Goal: Information Seeking & Learning: Check status

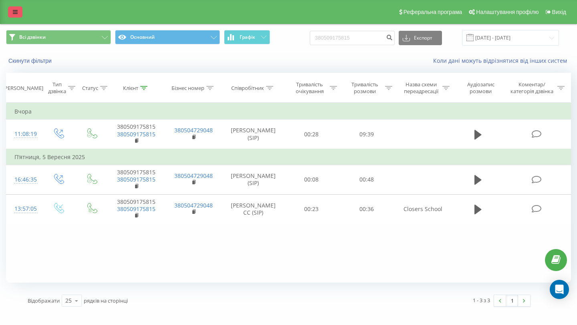
click at [19, 12] on link at bounding box center [15, 11] width 14 height 11
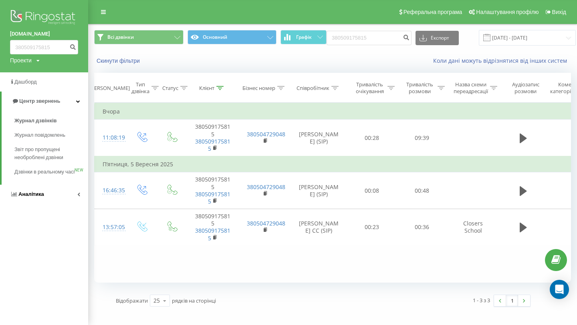
click at [28, 197] on span "Аналiтика" at bounding box center [31, 194] width 26 height 6
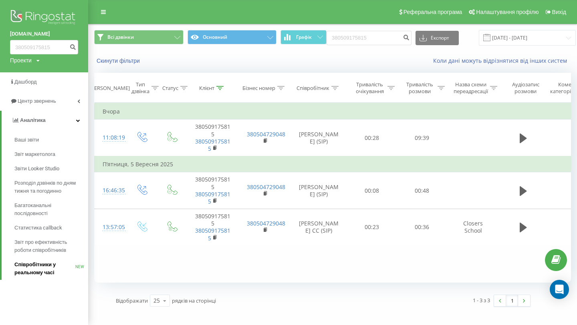
click at [28, 272] on span "Співробітники у реальному часі" at bounding box center [44, 269] width 61 height 16
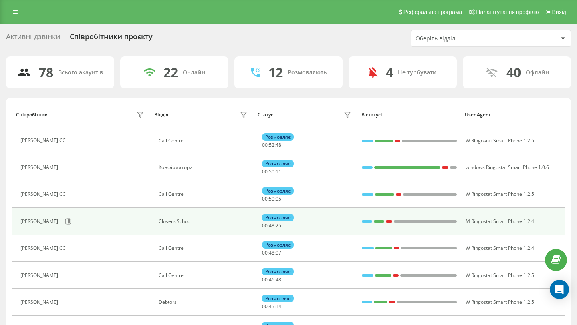
click at [277, 221] on div "Розмовляє" at bounding box center [278, 218] width 32 height 8
click at [295, 212] on td "Розмовляє 00 : 48 : 28" at bounding box center [305, 221] width 103 height 27
click at [368, 223] on div at bounding box center [367, 222] width 10 height 10
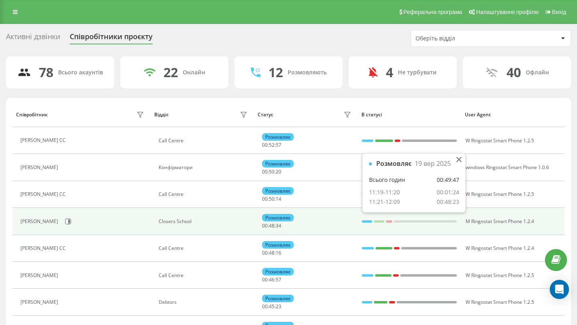
click at [391, 221] on div at bounding box center [389, 222] width 6 height 2
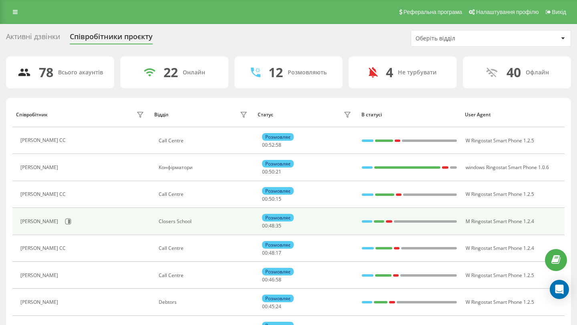
click at [377, 223] on div at bounding box center [379, 222] width 10 height 2
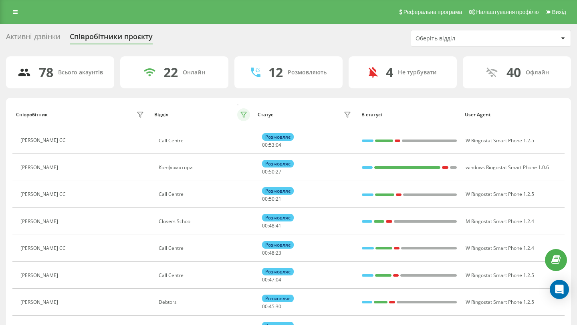
click at [245, 116] on icon at bounding box center [243, 115] width 6 height 6
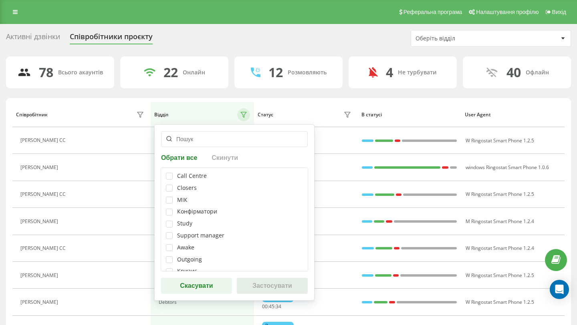
scroll to position [92, 0]
click at [168, 237] on label at bounding box center [169, 237] width 7 height 0
checkbox input "true"
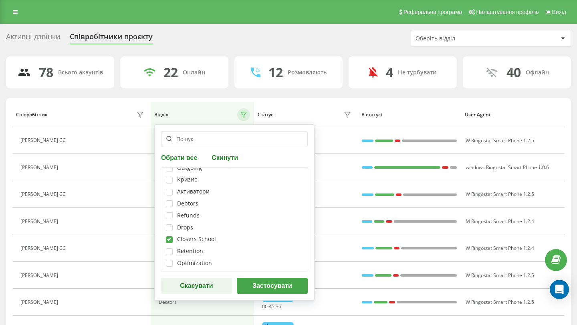
click at [254, 289] on button "Застосувати" at bounding box center [272, 286] width 71 height 16
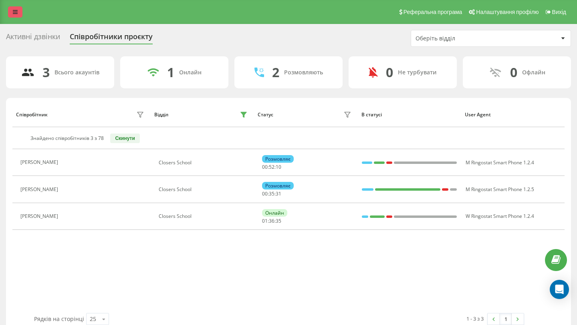
click at [17, 14] on icon at bounding box center [15, 12] width 5 height 6
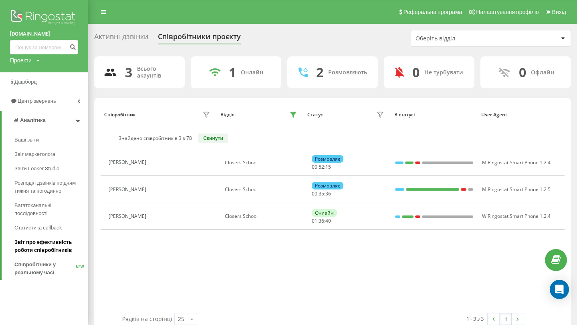
click at [35, 249] on span "Звіт про ефективність роботи співробітників" at bounding box center [49, 247] width 70 height 16
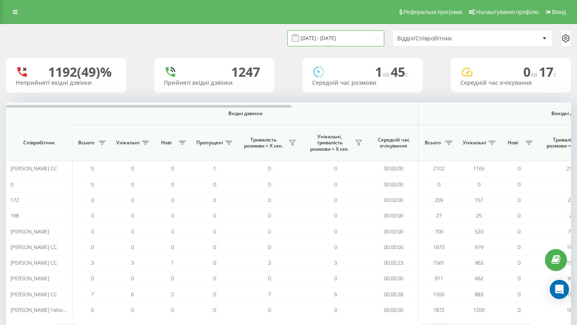
click at [371, 40] on input "19.08.2025 - 19.09.2025" at bounding box center [335, 38] width 97 height 16
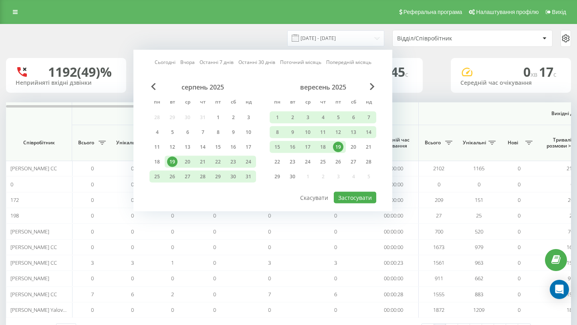
click at [340, 142] on div "19" at bounding box center [337, 147] width 15 height 12
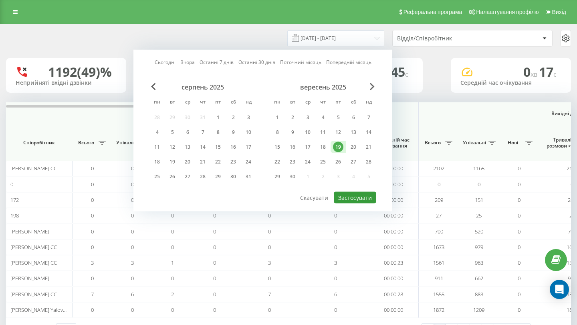
click at [348, 196] on button "Застосувати" at bounding box center [354, 198] width 42 height 12
type input "[DATE] - [DATE]"
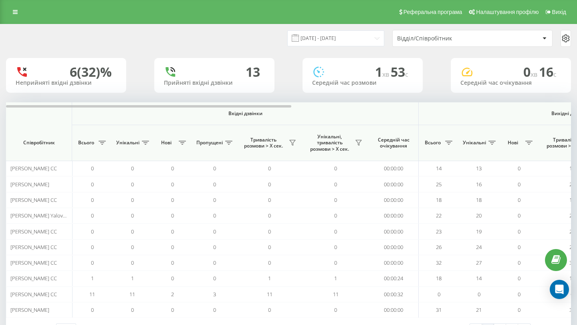
click at [444, 37] on div "Відділ/Співробітник" at bounding box center [445, 38] width 96 height 7
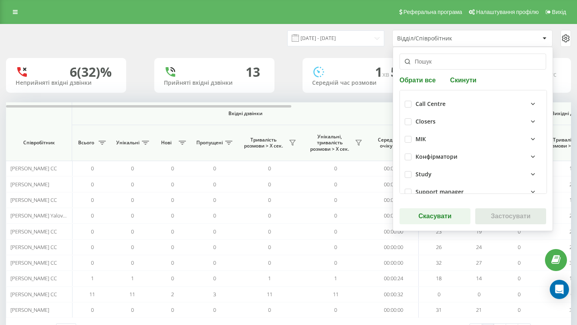
scroll to position [206, 0]
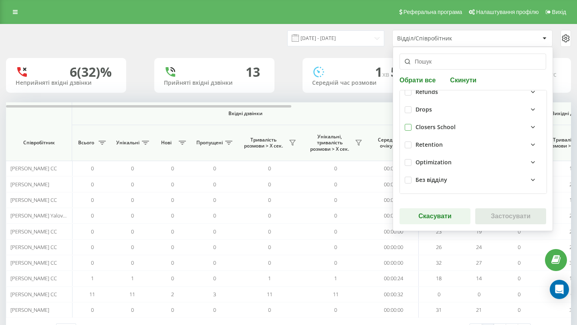
click at [409, 124] on label at bounding box center [407, 124] width 7 height 0
checkbox input "true"
click at [512, 220] on button "Застосувати" at bounding box center [510, 217] width 71 height 16
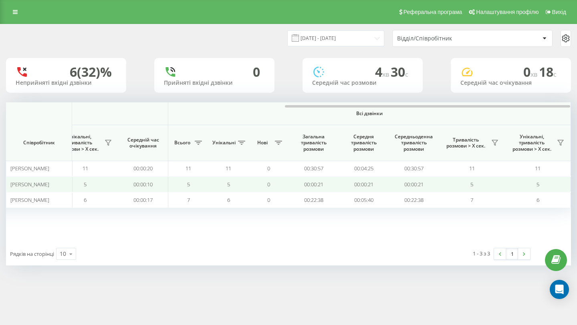
scroll to position [0, 552]
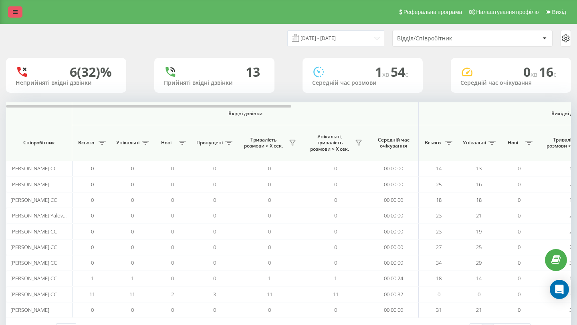
click at [16, 14] on icon at bounding box center [15, 12] width 5 height 6
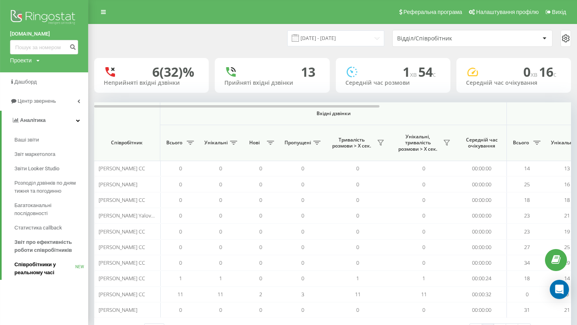
click at [34, 279] on link "Співробітники у реальному часі NEW" at bounding box center [51, 269] width 74 height 22
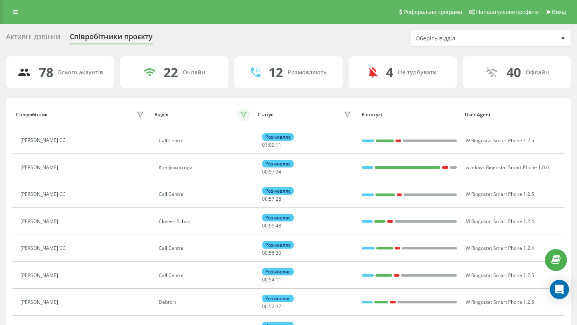
click at [243, 114] on icon at bounding box center [243, 115] width 6 height 6
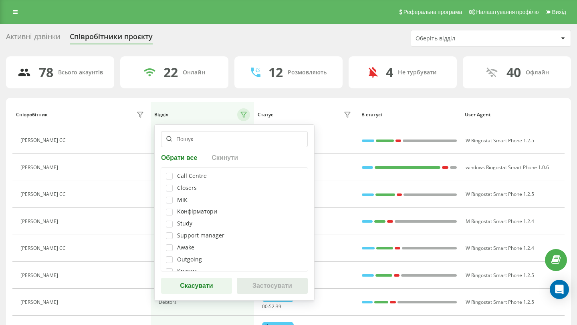
scroll to position [92, 0]
click at [180, 241] on div "Closers School" at bounding box center [196, 239] width 39 height 7
click at [165, 237] on div "Call Centre Closers МІК Конфірматори Study Support manager Аwake Outgoing Кризи…" at bounding box center [234, 220] width 147 height 104
click at [169, 237] on label at bounding box center [169, 237] width 7 height 0
checkbox input "true"
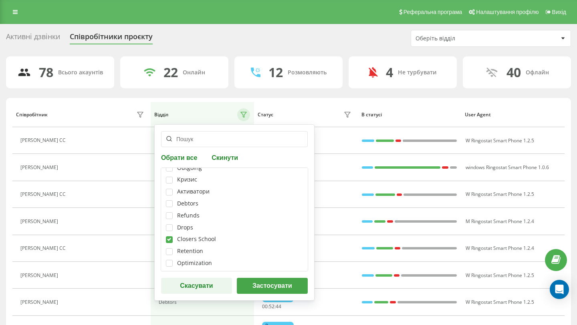
click at [252, 285] on button "Застосувати" at bounding box center [272, 286] width 71 height 16
